Goal: Task Accomplishment & Management: Complete application form

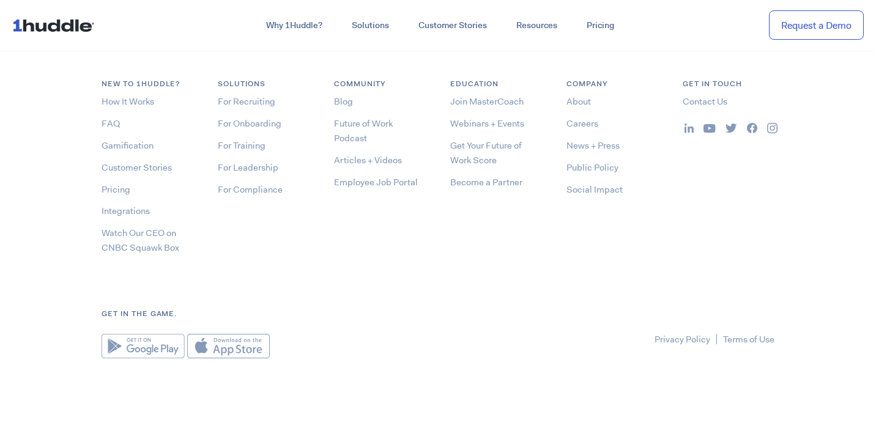
scroll to position [6554, 0]
click at [588, 116] on link "Careers" at bounding box center [582, 121] width 32 height 12
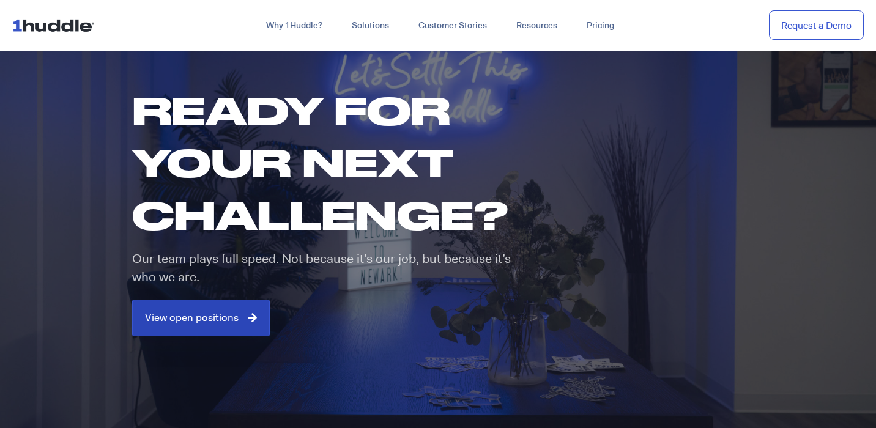
click at [201, 313] on span "View open positions" at bounding box center [192, 317] width 94 height 11
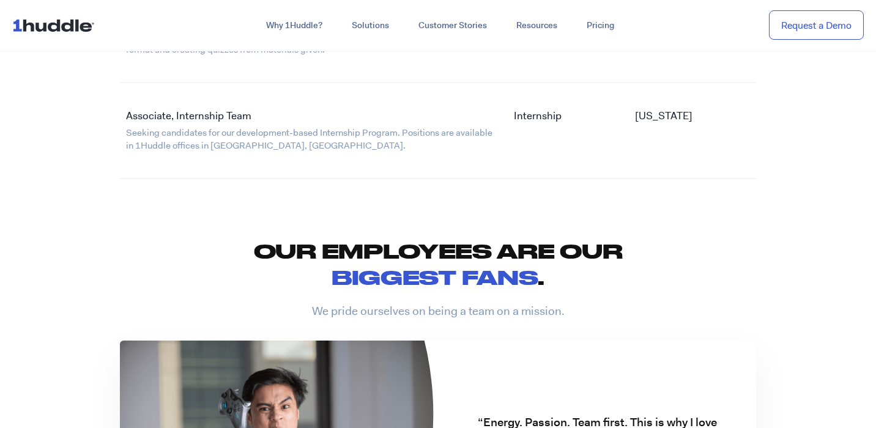
scroll to position [2636, 0]
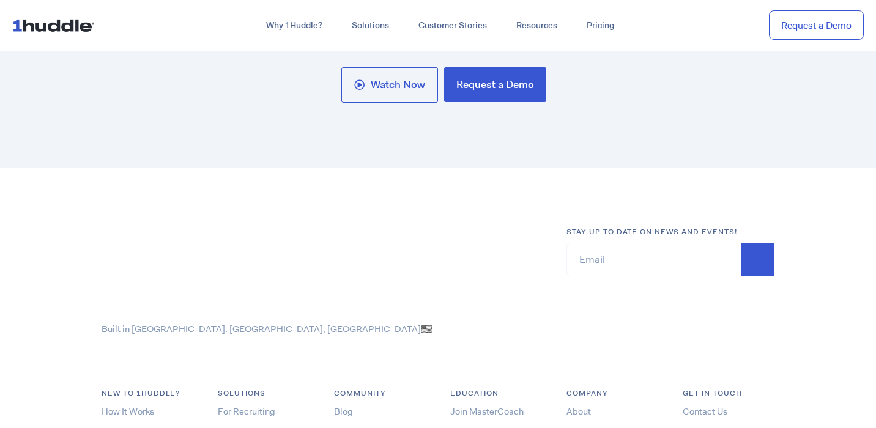
scroll to position [6554, 0]
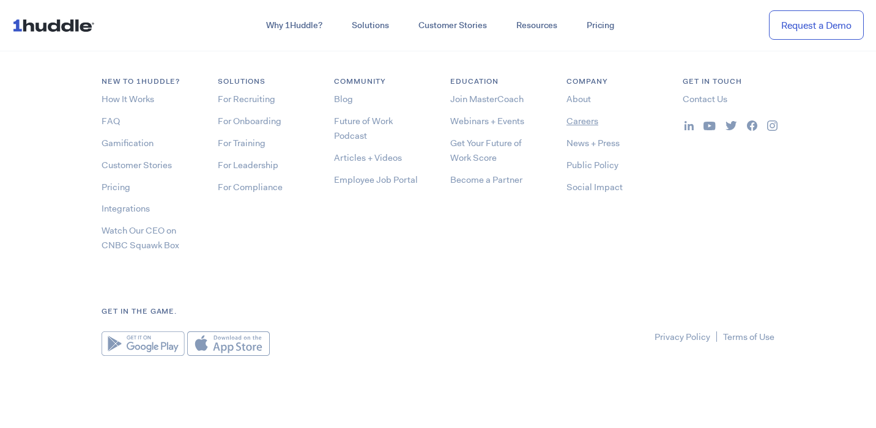
click at [573, 119] on link "Careers" at bounding box center [582, 121] width 32 height 12
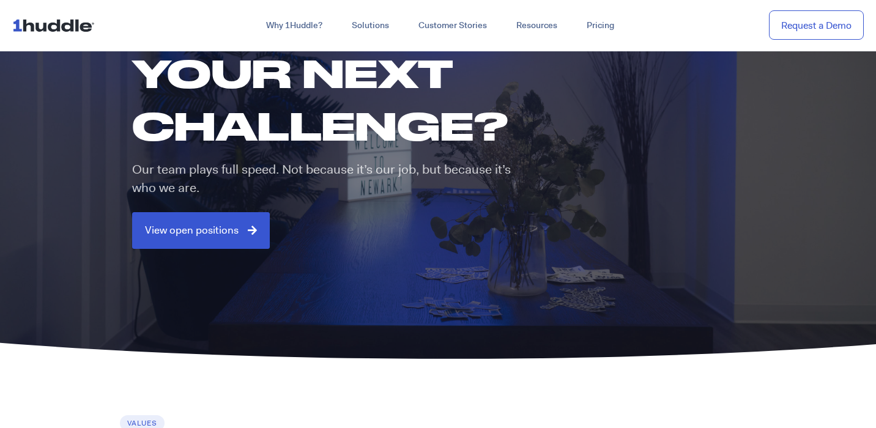
scroll to position [103, 0]
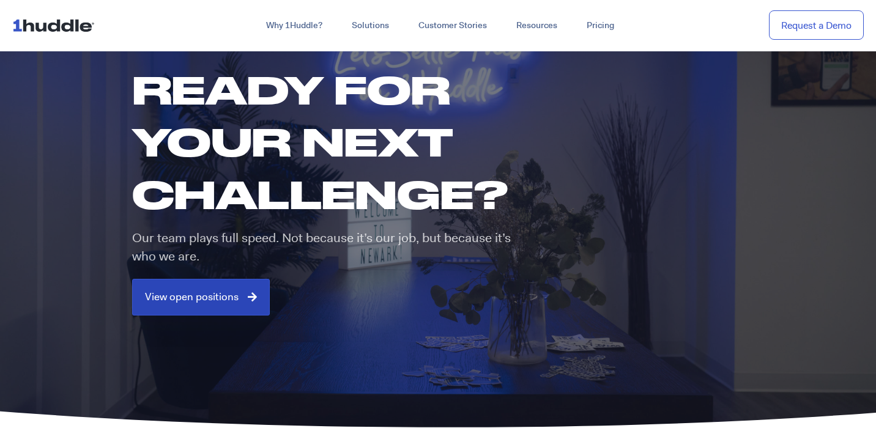
click at [192, 299] on span "View open positions" at bounding box center [192, 297] width 94 height 11
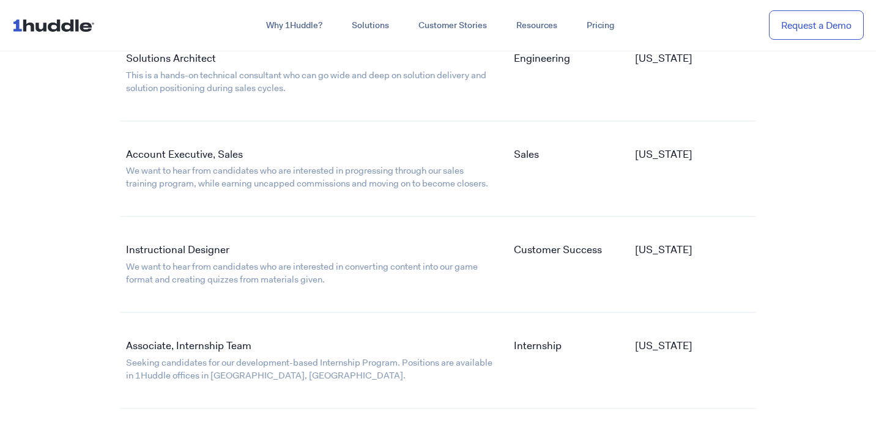
scroll to position [2406, 0]
click at [174, 150] on link "Account Executive, Sales" at bounding box center [184, 153] width 117 height 13
